Goal: Task Accomplishment & Management: Manage account settings

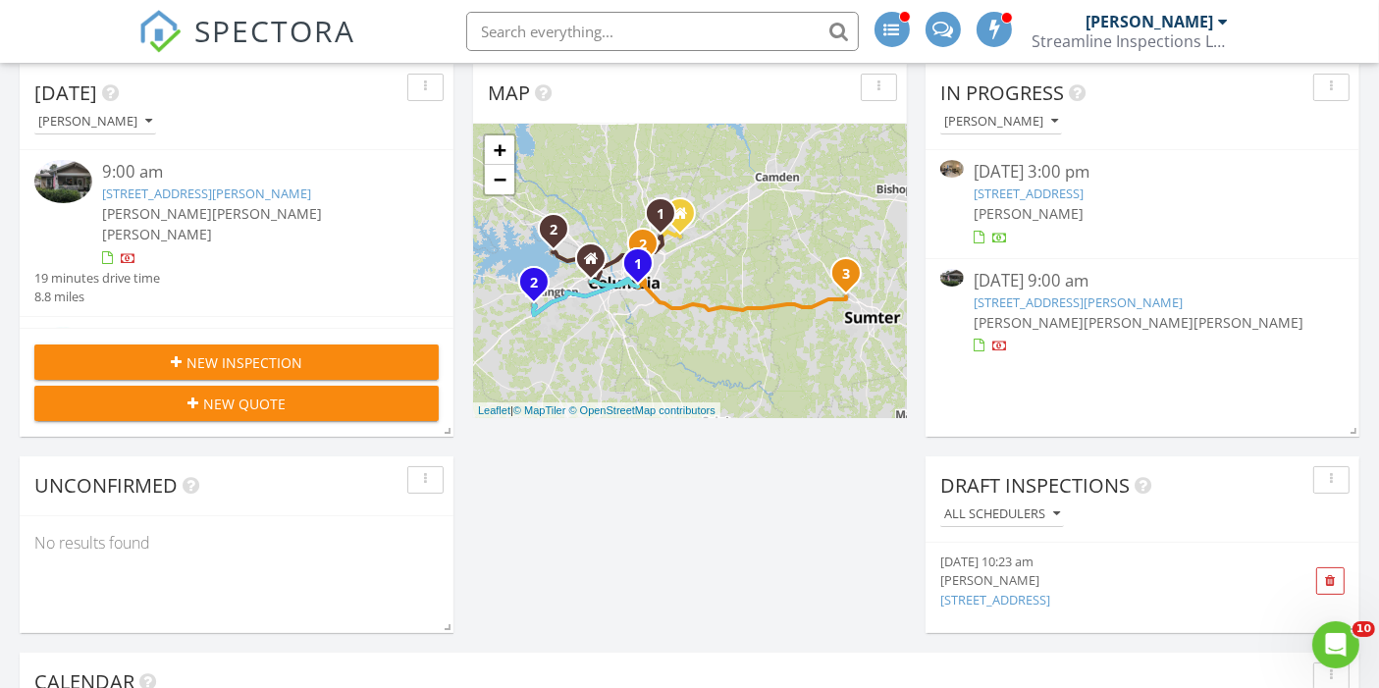
scroll to position [223, 0]
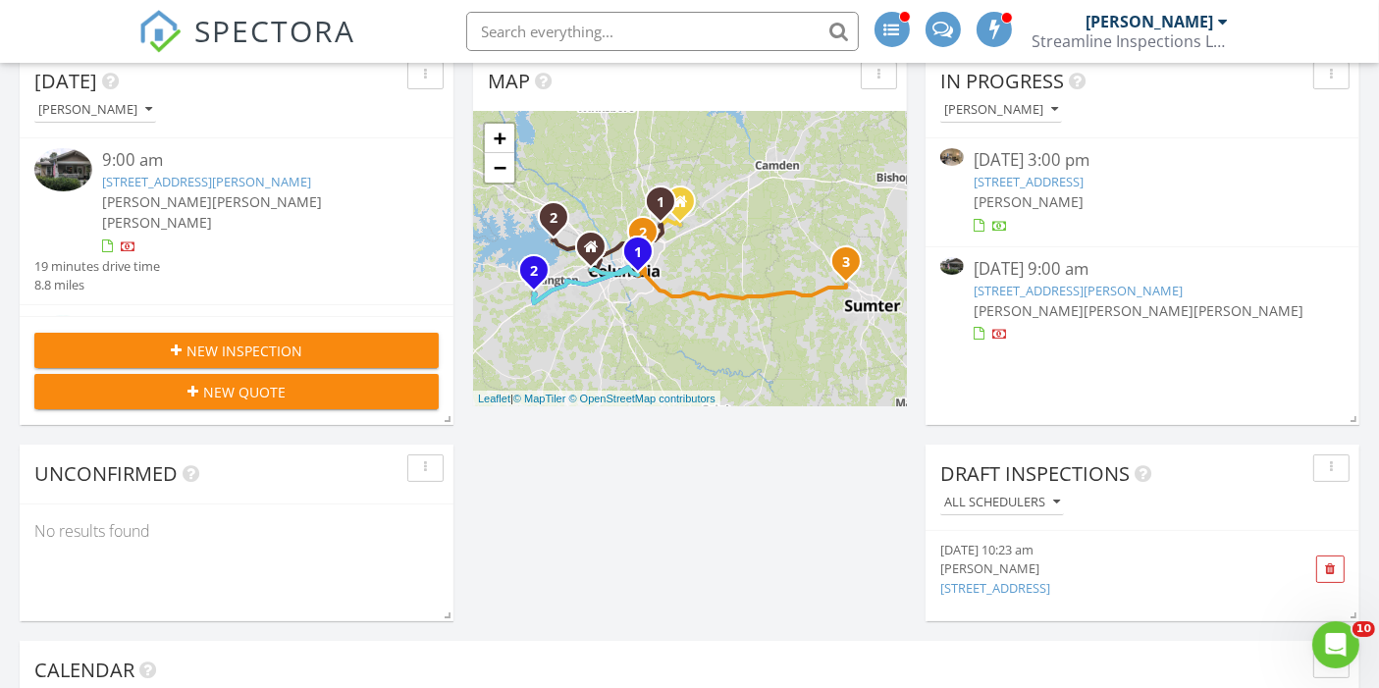
click at [993, 184] on link "1041 Harbor Dr, West Columbia, SC 29169" at bounding box center [1029, 182] width 110 height 18
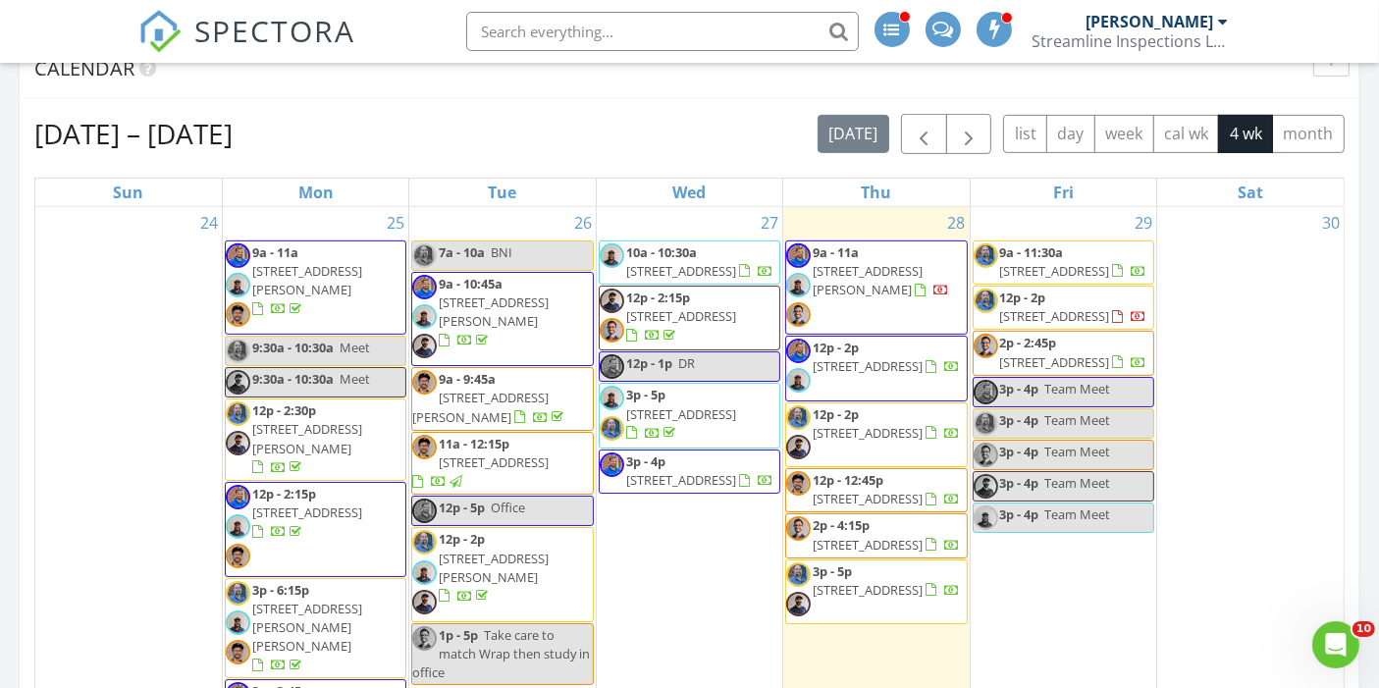
scroll to position [820, 0]
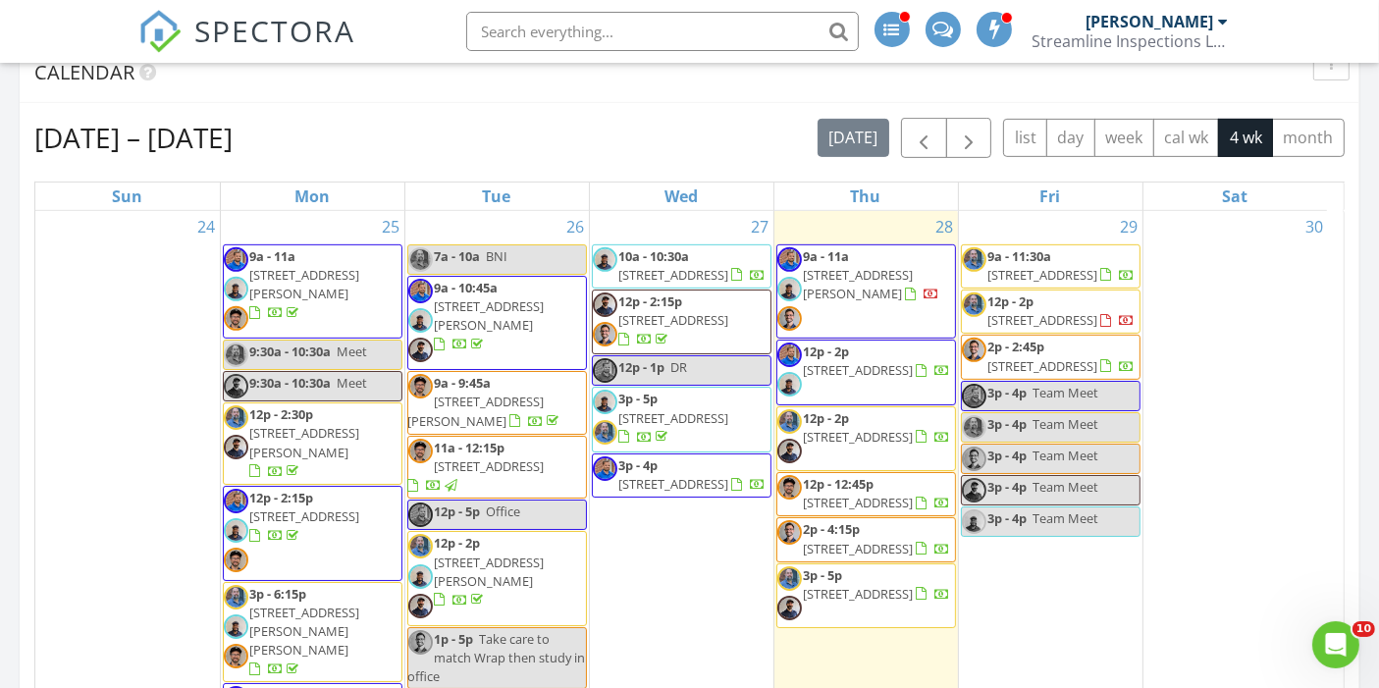
click at [835, 291] on span "9a - 11a 3121 Duncan St, Columbia 29205" at bounding box center [866, 291] width 178 height 89
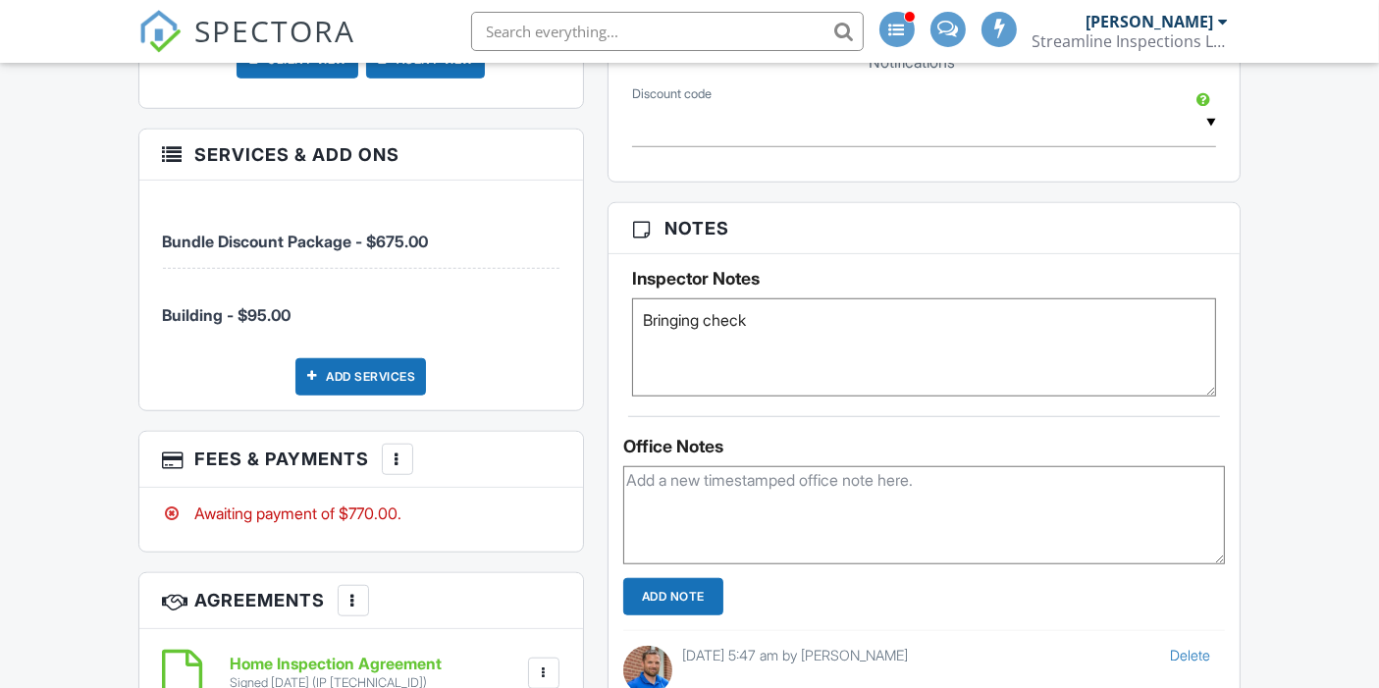
click at [393, 469] on div at bounding box center [398, 459] width 20 height 20
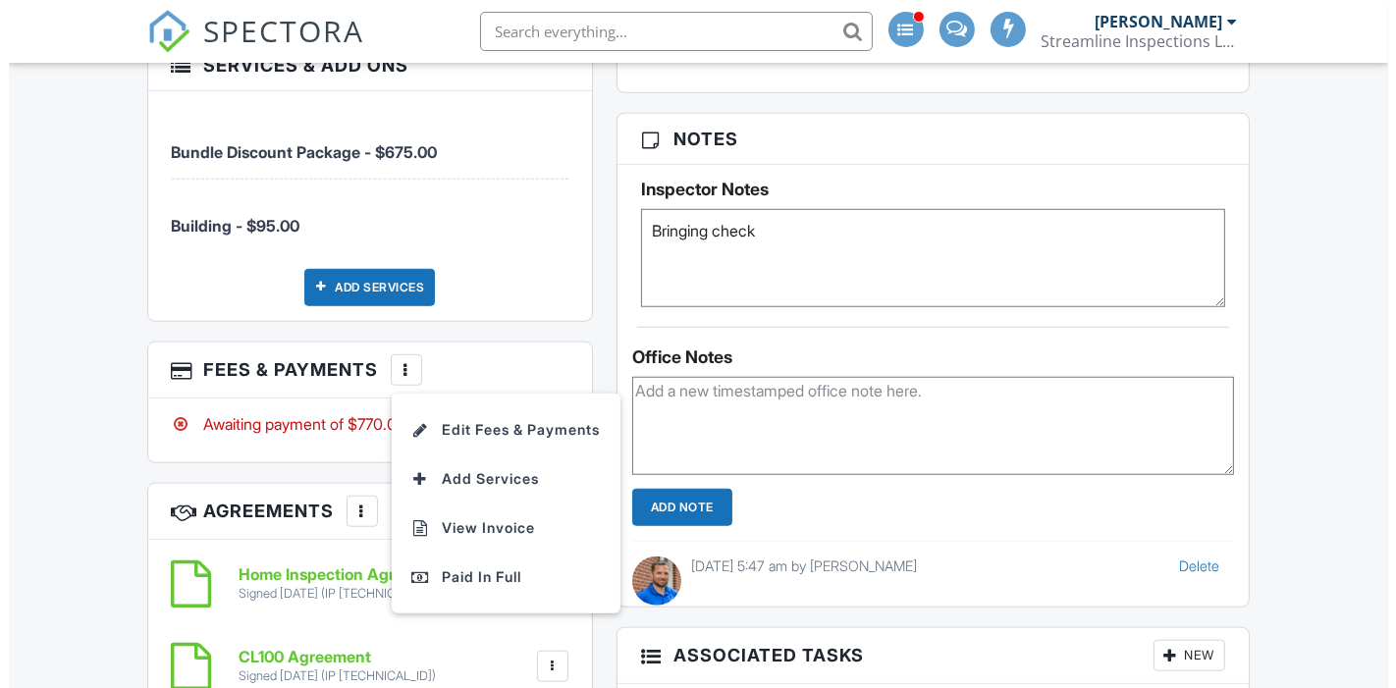
scroll to position [1594, 0]
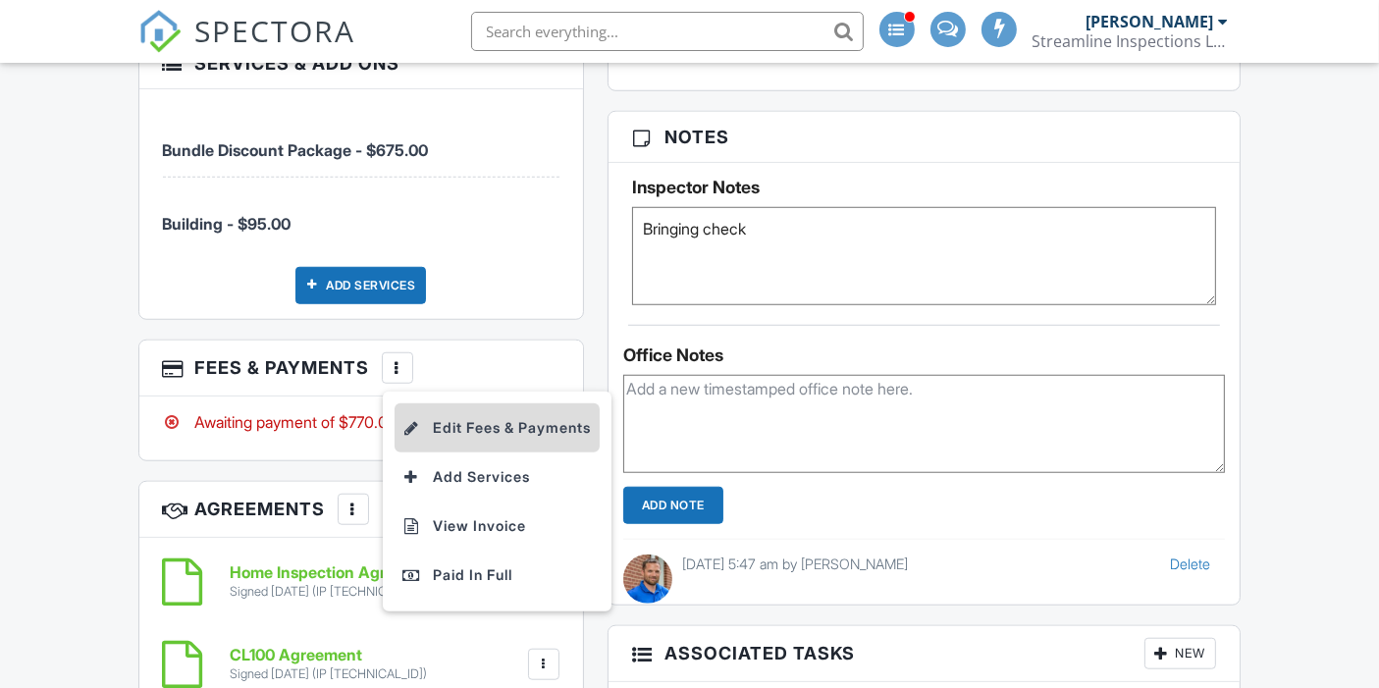
click at [440, 438] on li "Edit Fees & Payments" at bounding box center [497, 427] width 205 height 49
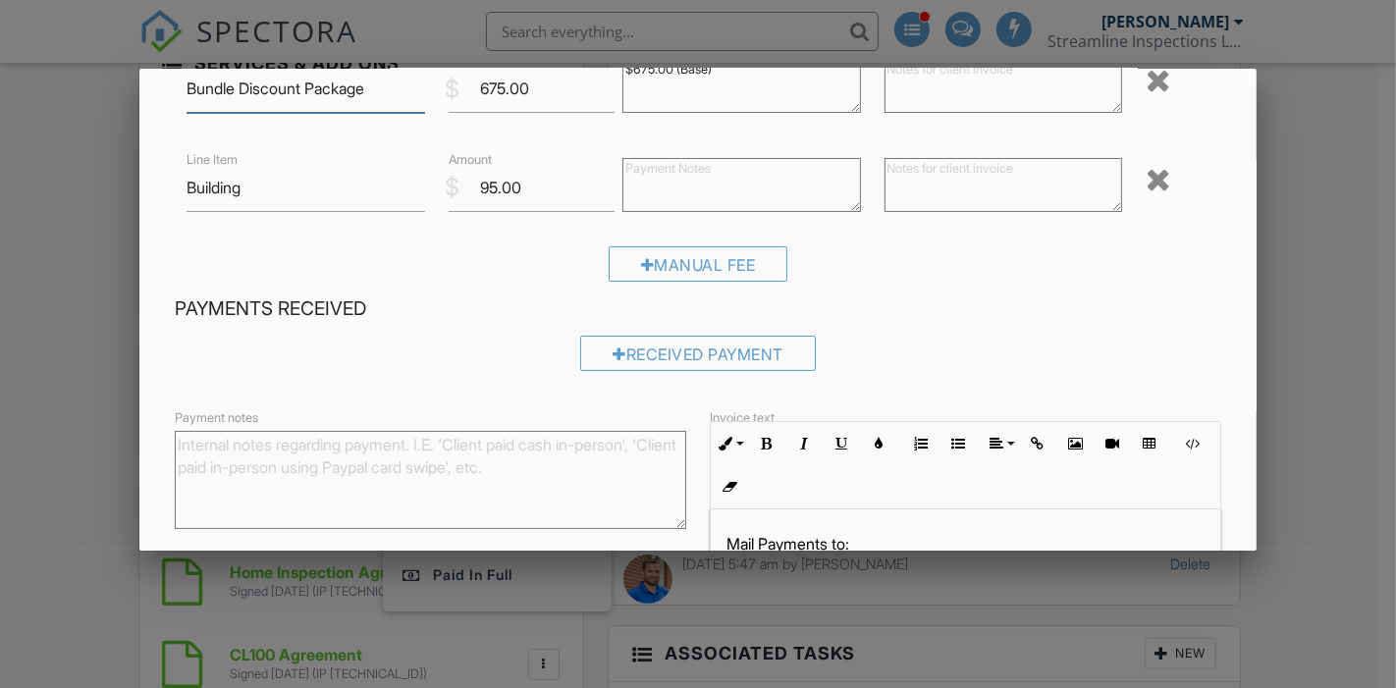
scroll to position [162, 0]
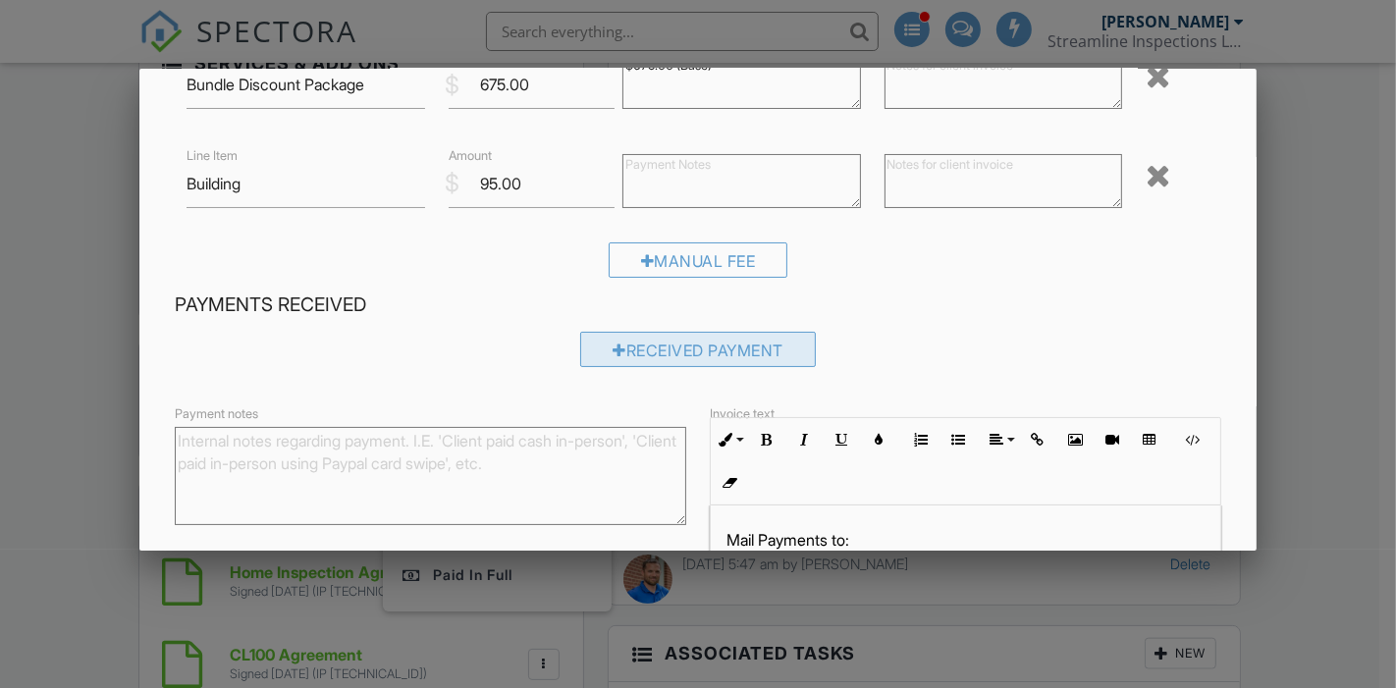
click at [629, 352] on div "Received Payment" at bounding box center [698, 349] width 236 height 35
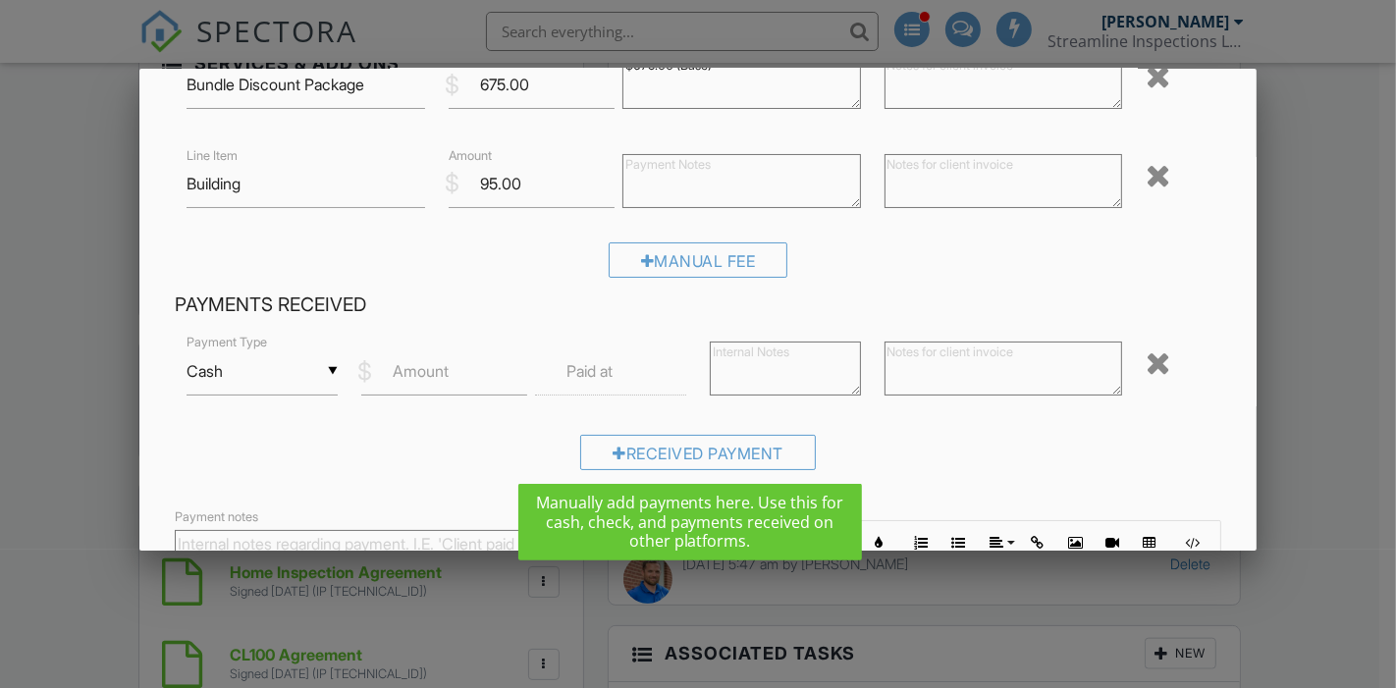
click at [227, 378] on input "Cash" at bounding box center [261, 371] width 151 height 48
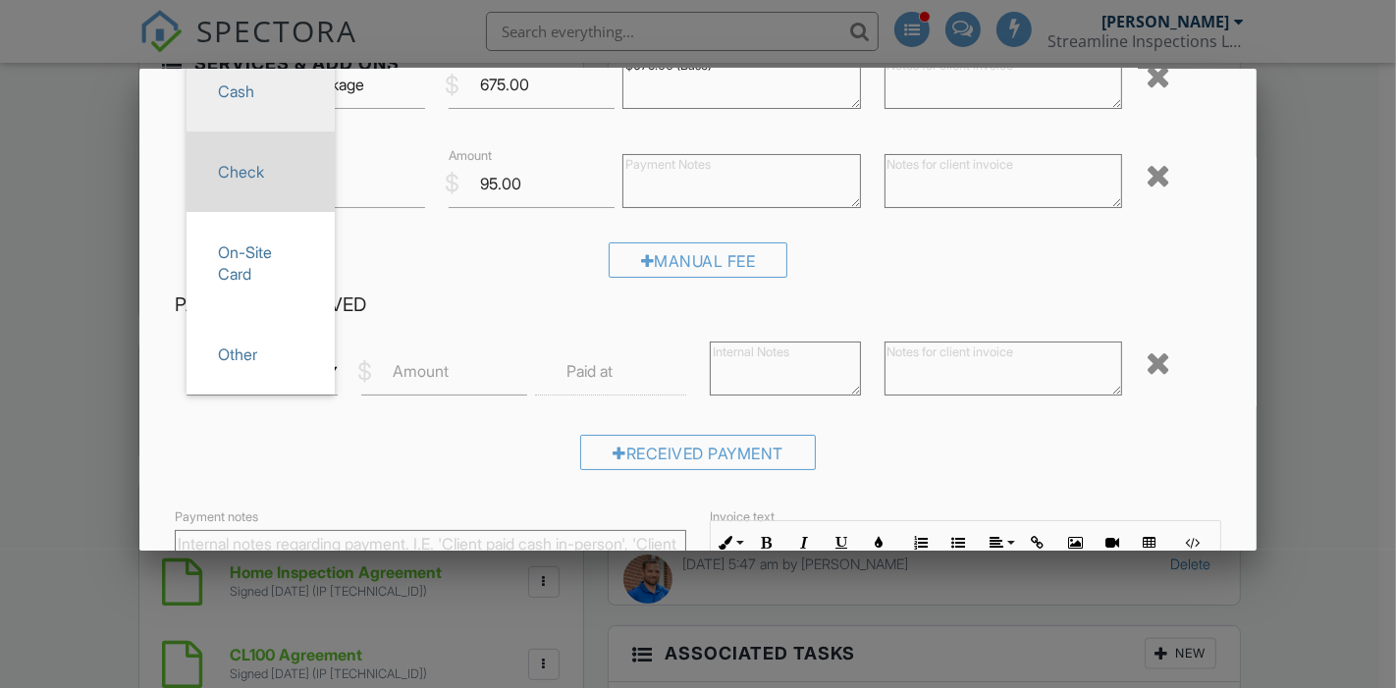
click at [229, 188] on span "Check" at bounding box center [260, 171] width 117 height 49
type input "Check"
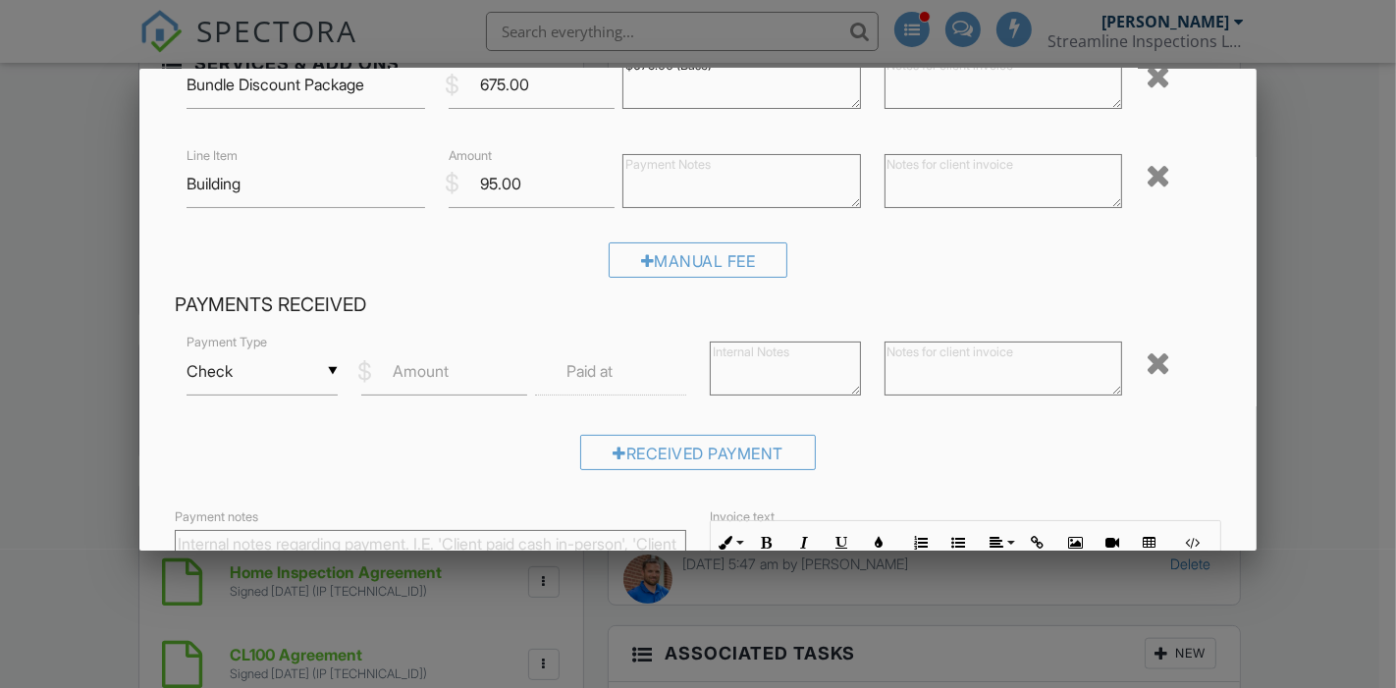
click at [417, 373] on label "Amount" at bounding box center [421, 371] width 56 height 22
click at [417, 373] on input "Amount" at bounding box center [444, 371] width 167 height 48
type input "770"
click at [578, 381] on label "Paid at" at bounding box center [589, 371] width 46 height 22
click at [589, 363] on label "Paid at" at bounding box center [589, 371] width 46 height 22
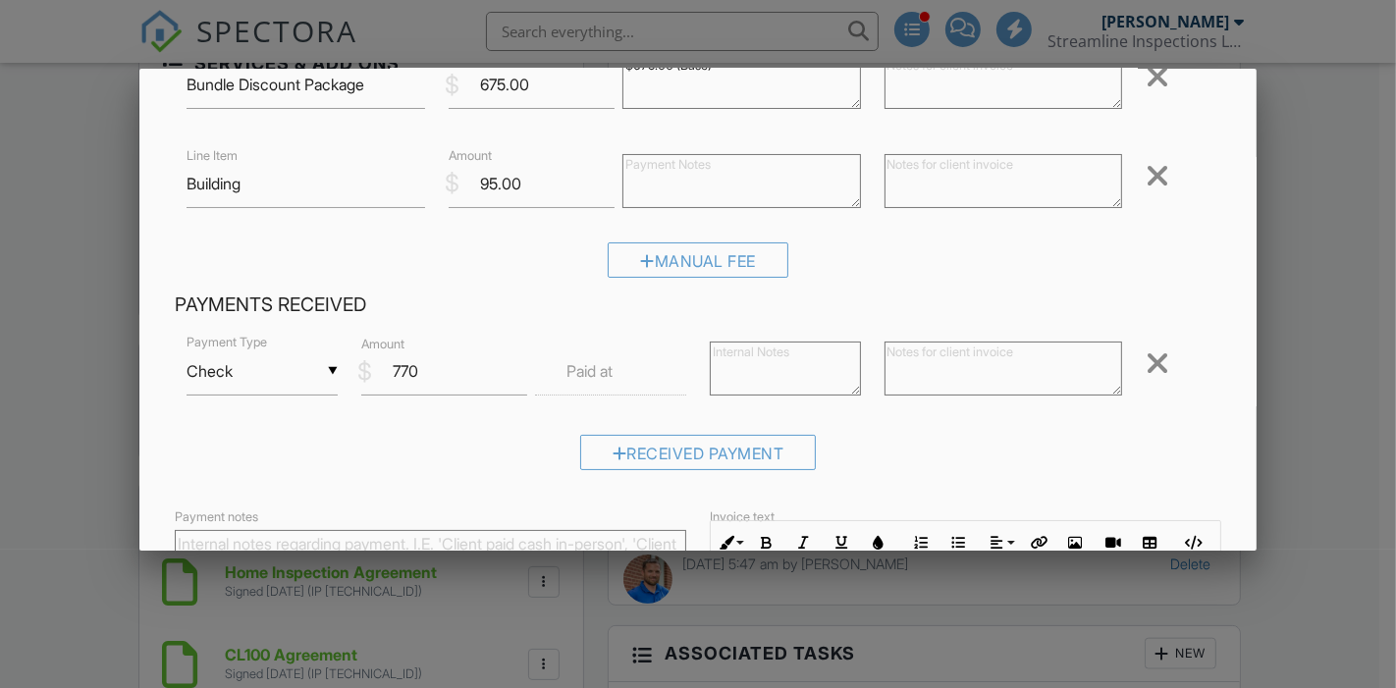
click at [588, 368] on label "Paid at" at bounding box center [589, 371] width 46 height 22
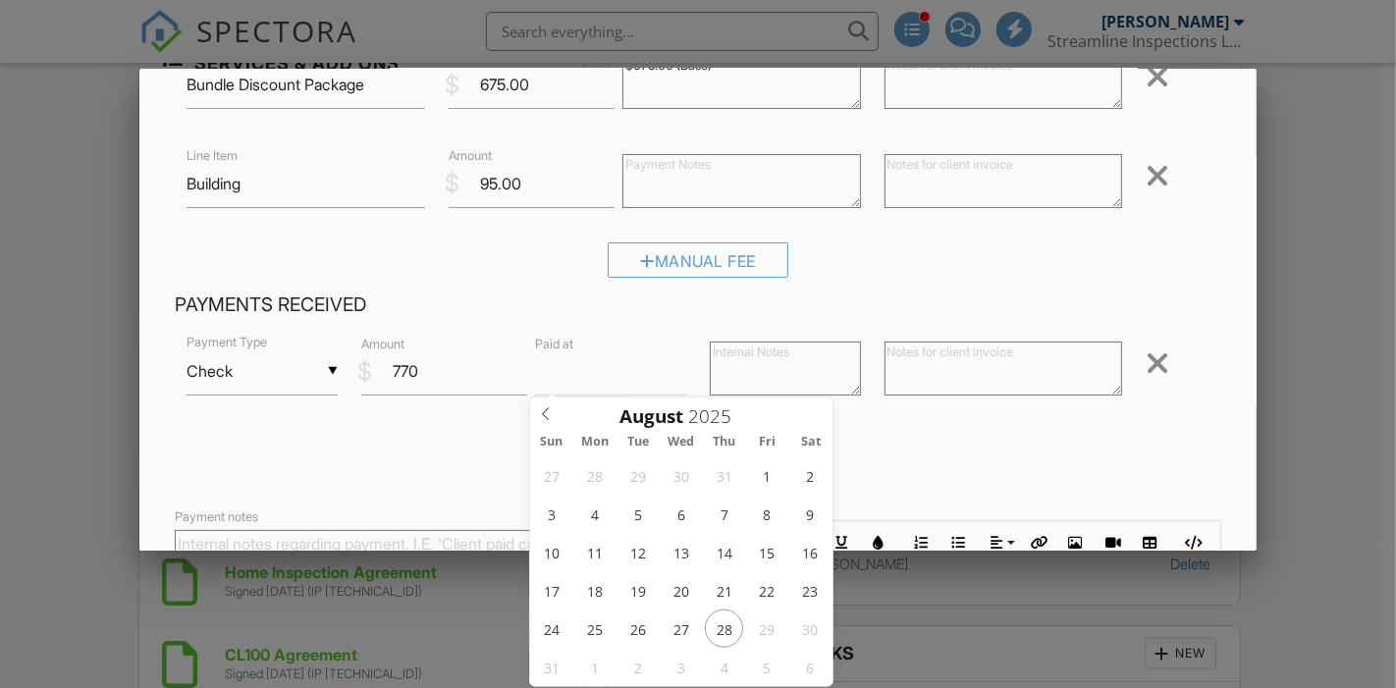
click at [635, 385] on input "text" at bounding box center [610, 371] width 151 height 48
type input "11"
type input "08/28/2025 11:00 AM"
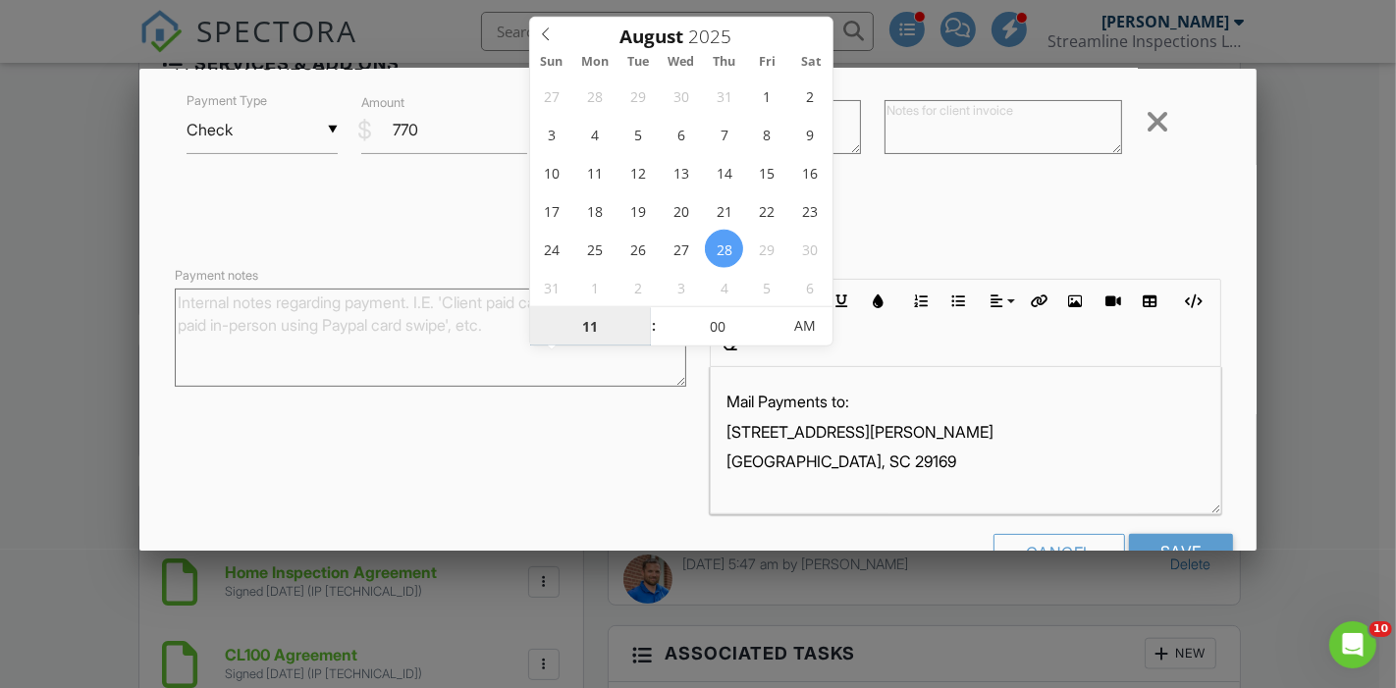
scroll to position [458, 0]
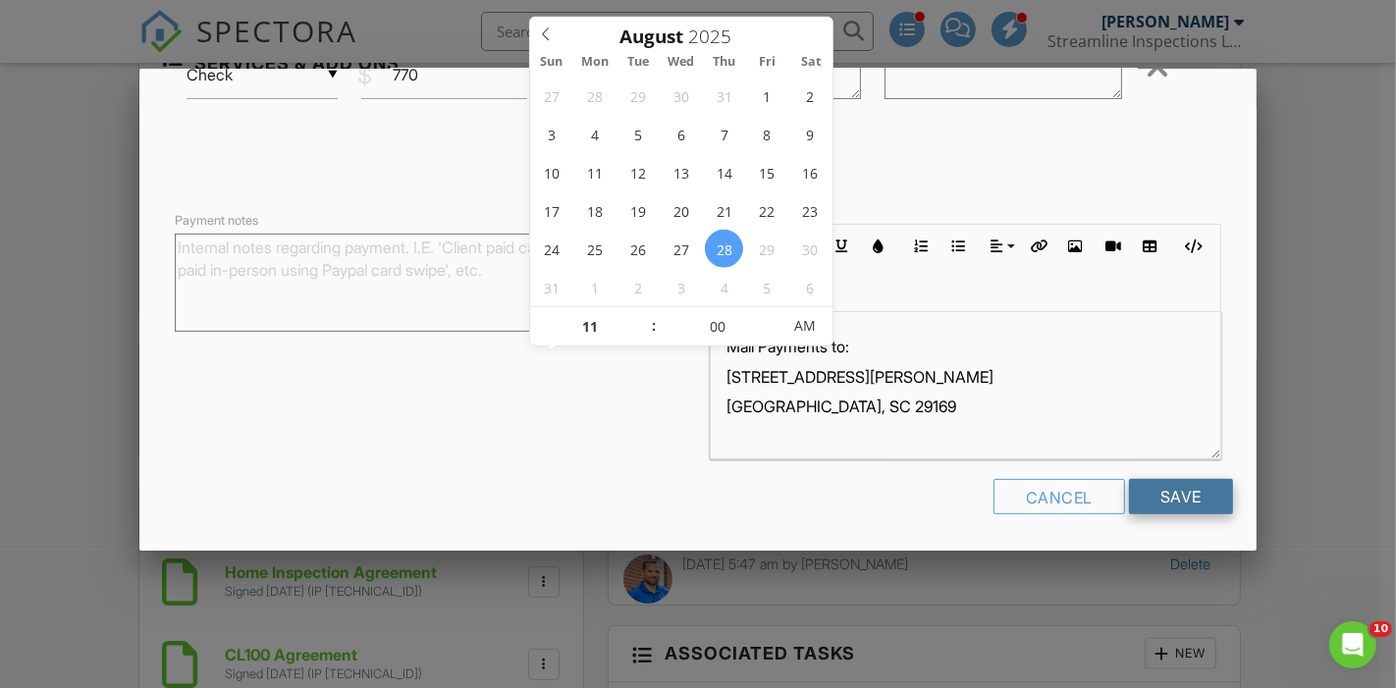
click at [1161, 496] on input "Save" at bounding box center [1181, 496] width 104 height 35
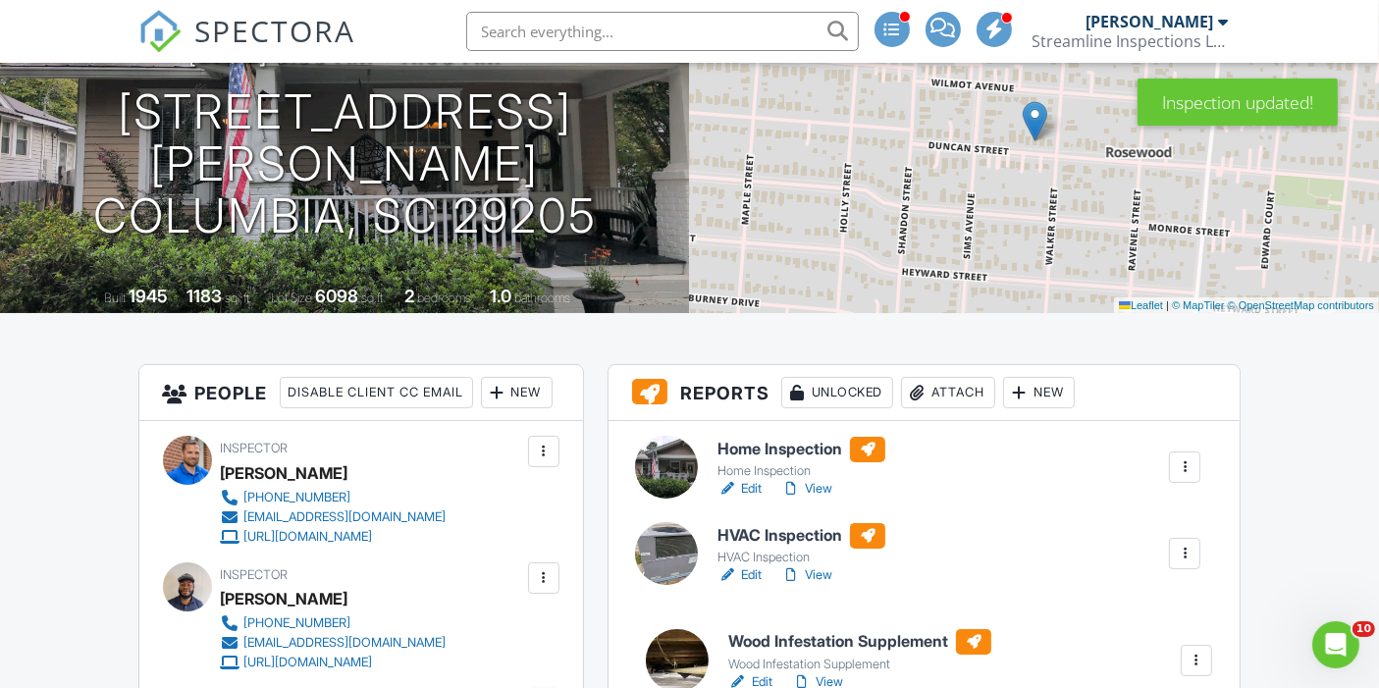
drag, startPoint x: 817, startPoint y: 541, endPoint x: 826, endPoint y: 648, distance: 107.4
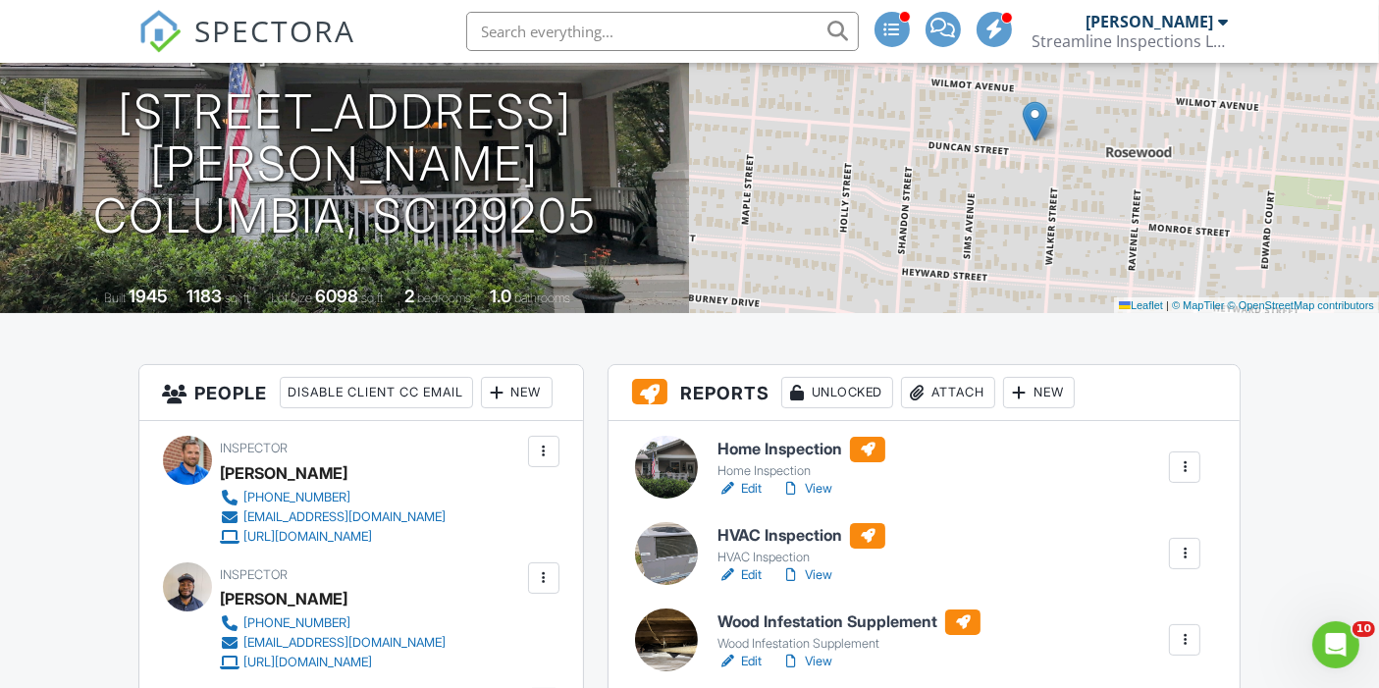
click at [819, 483] on link "View" at bounding box center [806, 489] width 51 height 20
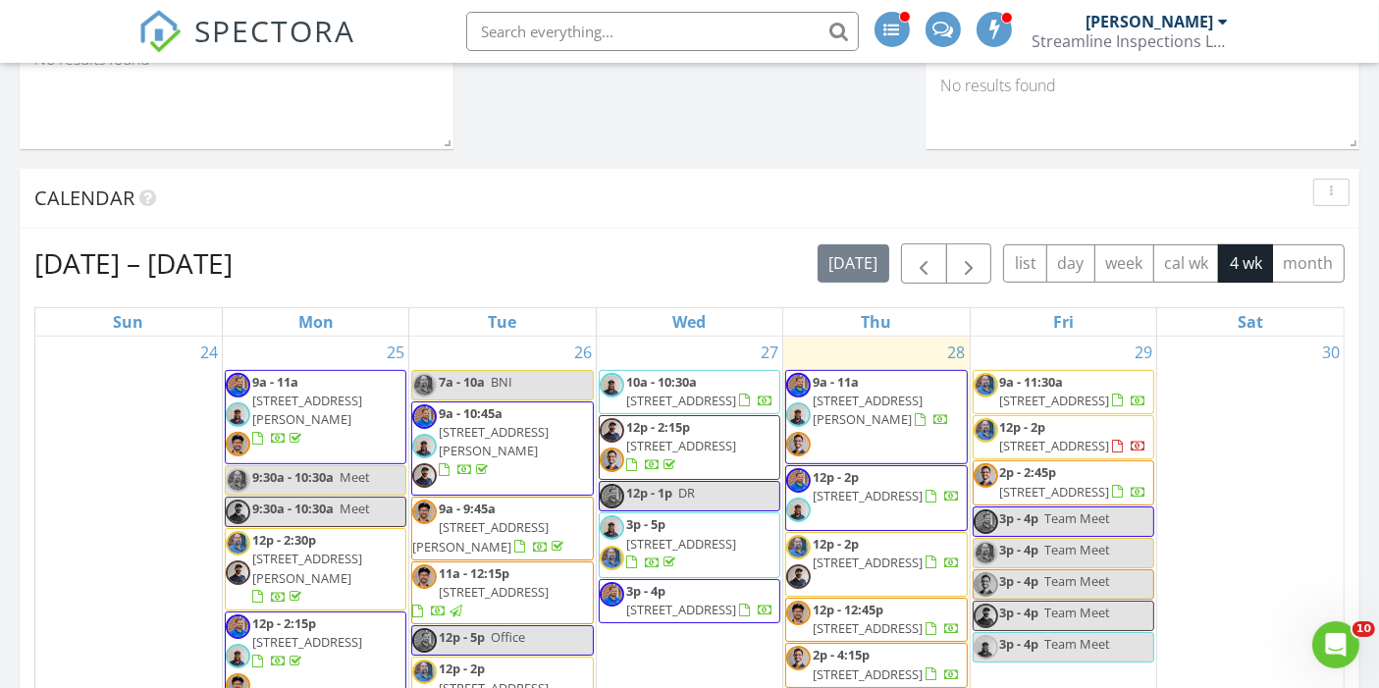
scroll to position [707, 0]
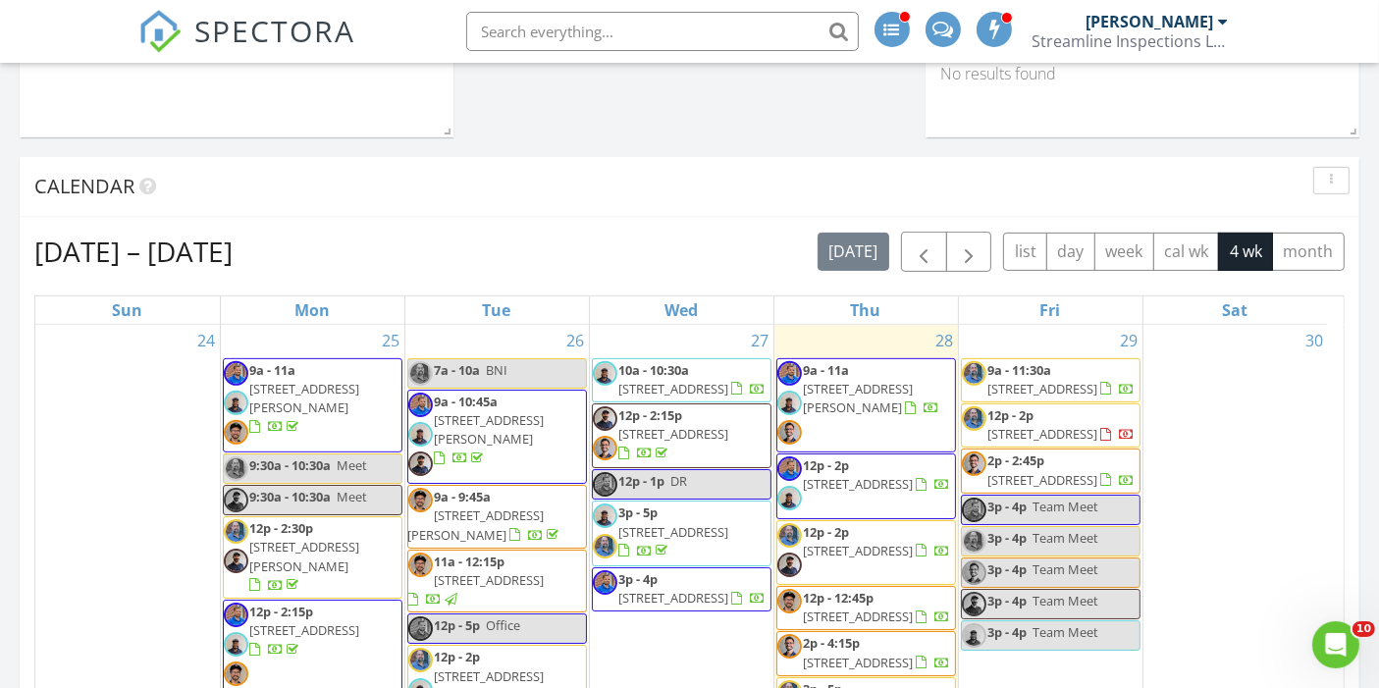
click at [834, 404] on span "9a - 11a [STREET_ADDRESS][PERSON_NAME]" at bounding box center [866, 405] width 178 height 89
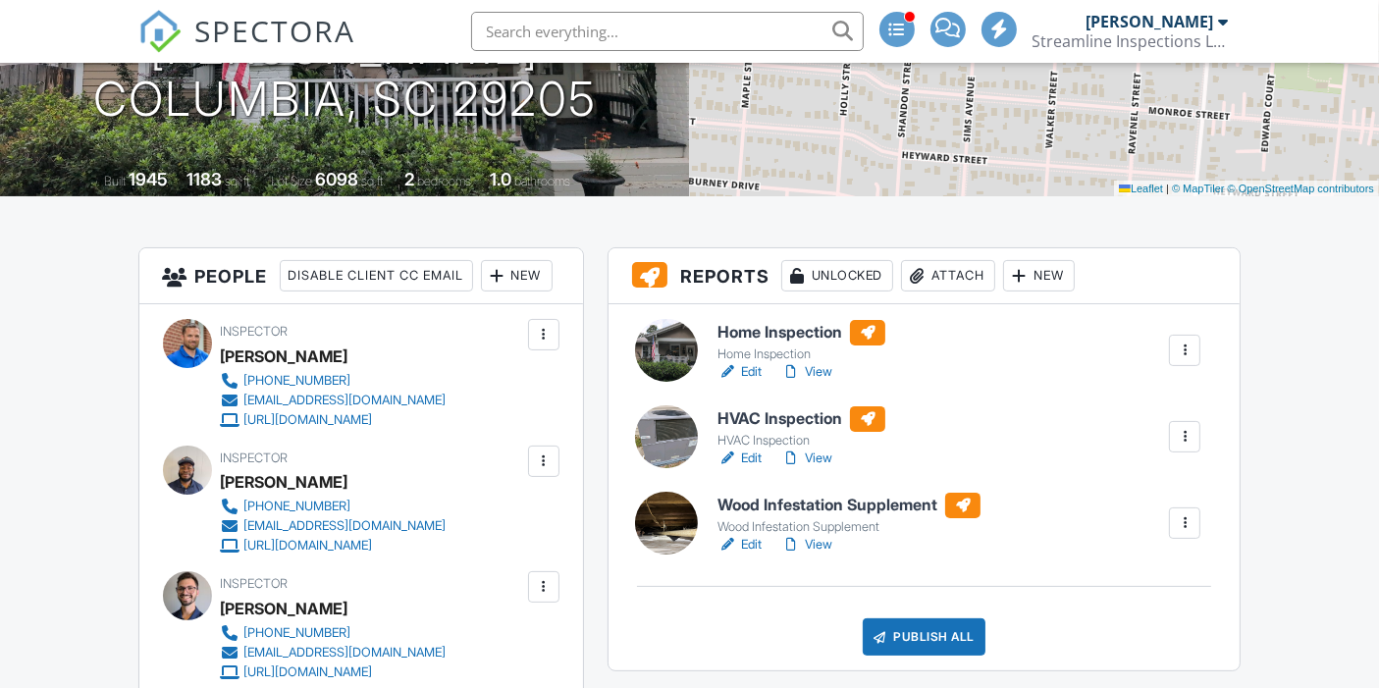
click at [819, 372] on link "View" at bounding box center [806, 372] width 51 height 20
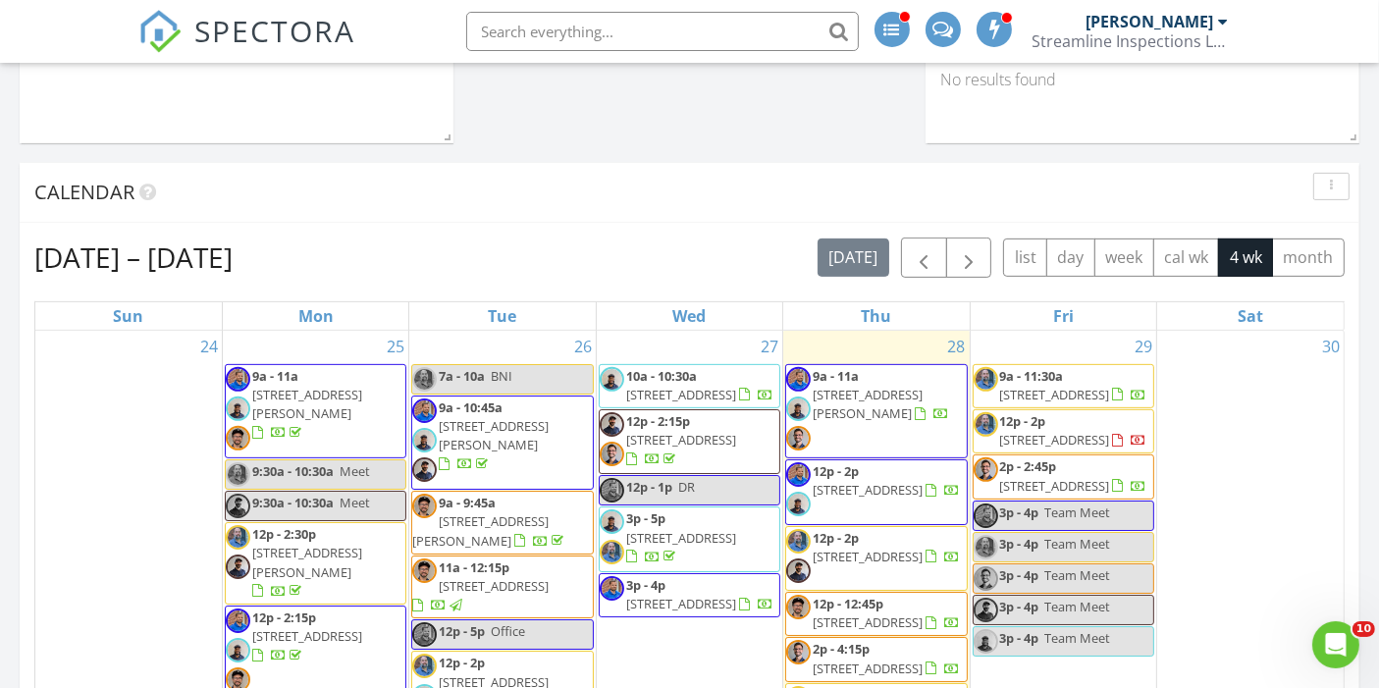
scroll to position [759, 0]
